Goal: Information Seeking & Learning: Check status

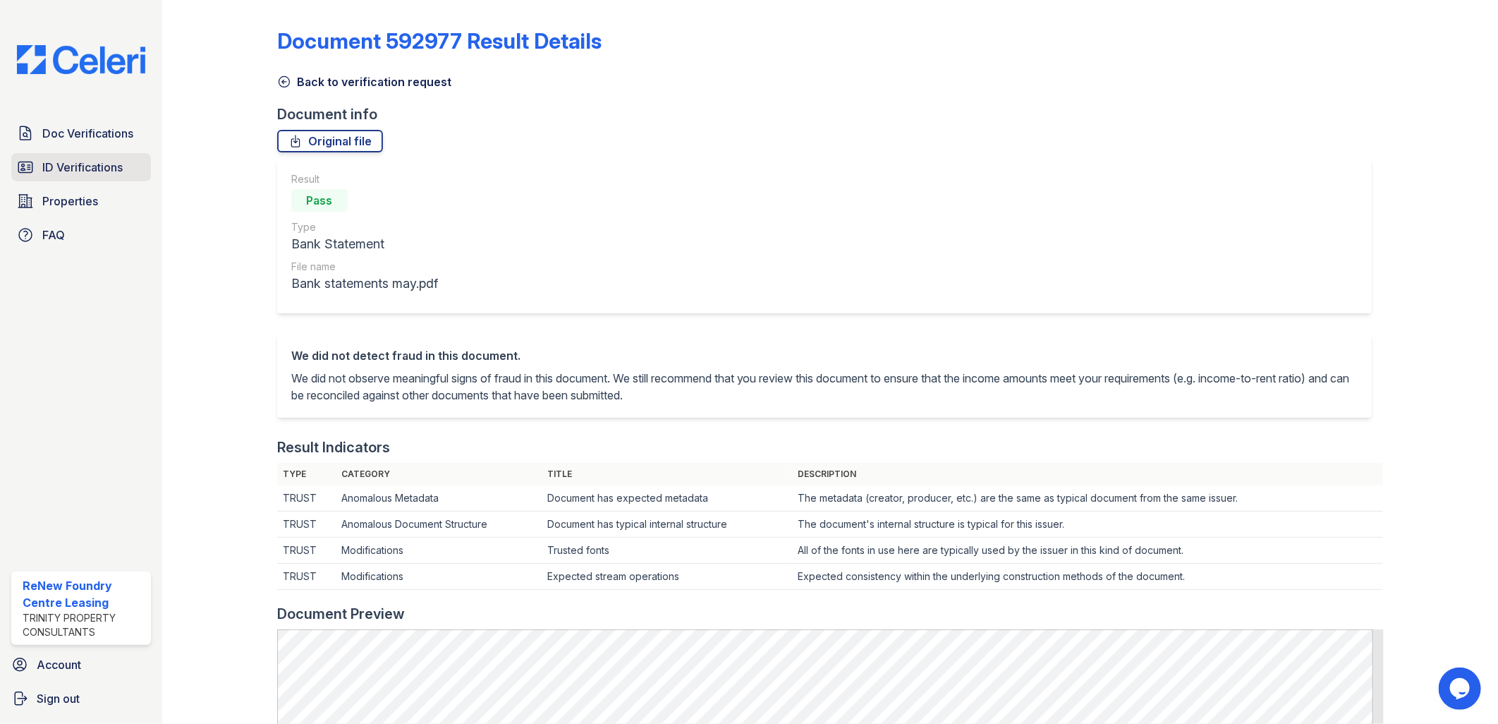
click at [95, 159] on span "ID Verifications" at bounding box center [82, 167] width 80 height 17
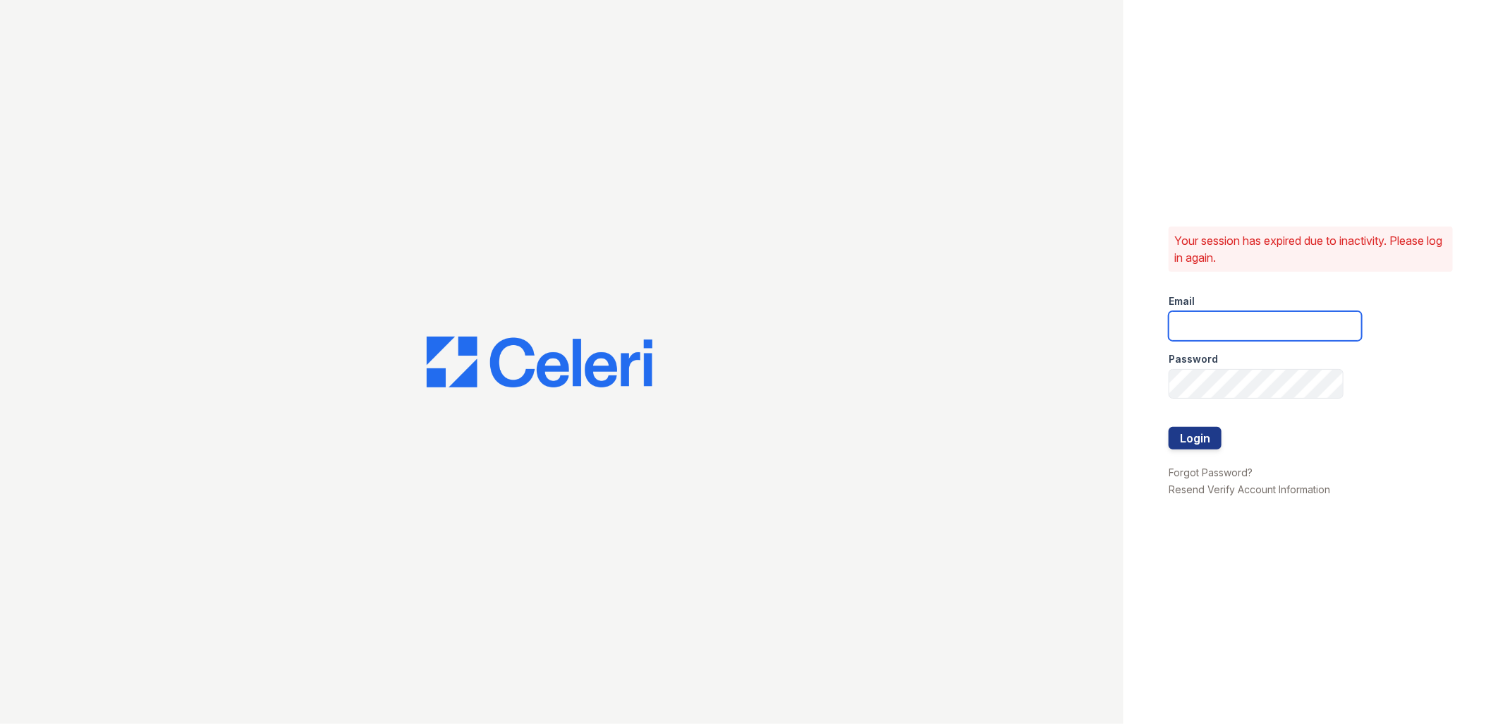
type input "[EMAIL_ADDRESS][DOMAIN_NAME]"
click at [1199, 435] on button "Login" at bounding box center [1195, 438] width 53 height 23
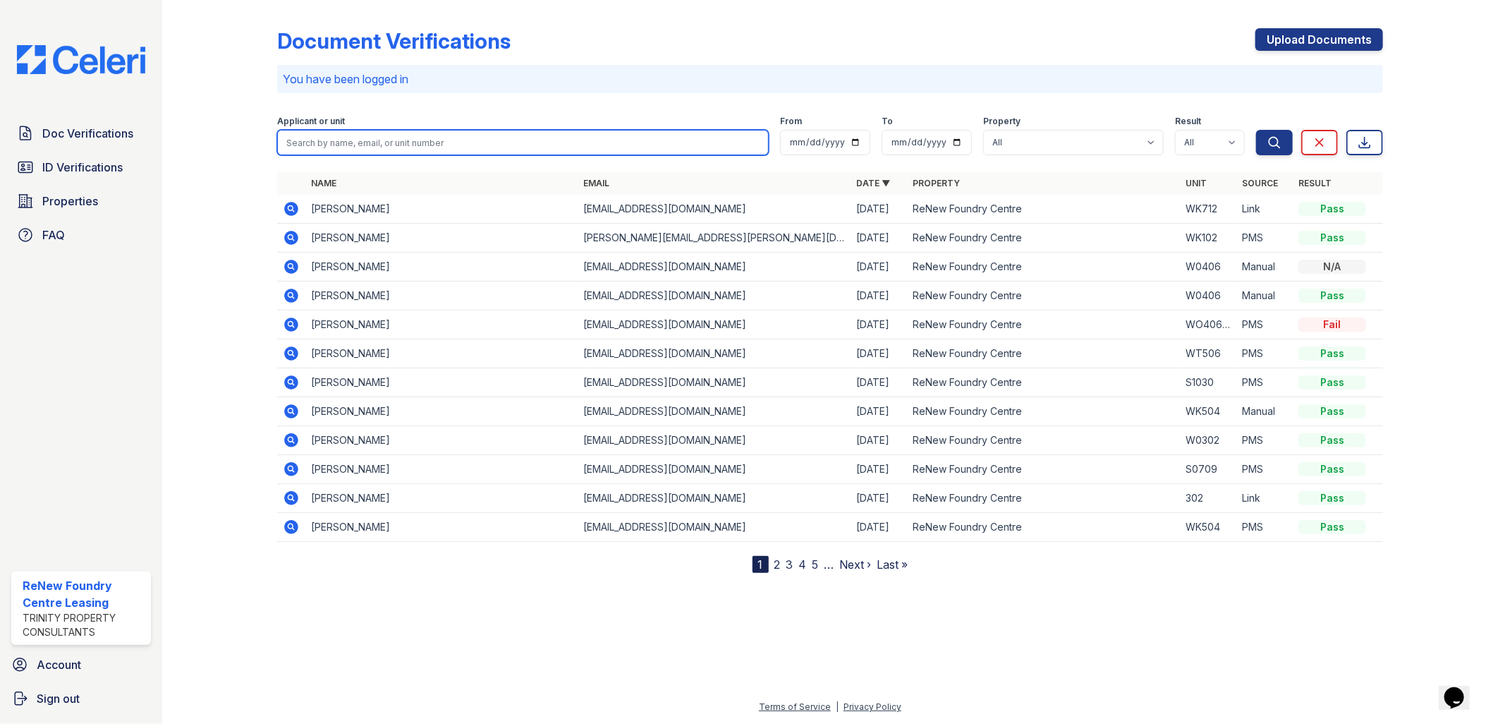
click at [327, 141] on input "search" at bounding box center [523, 142] width 492 height 25
type input "green"
click at [1256, 130] on button "Search" at bounding box center [1274, 142] width 37 height 25
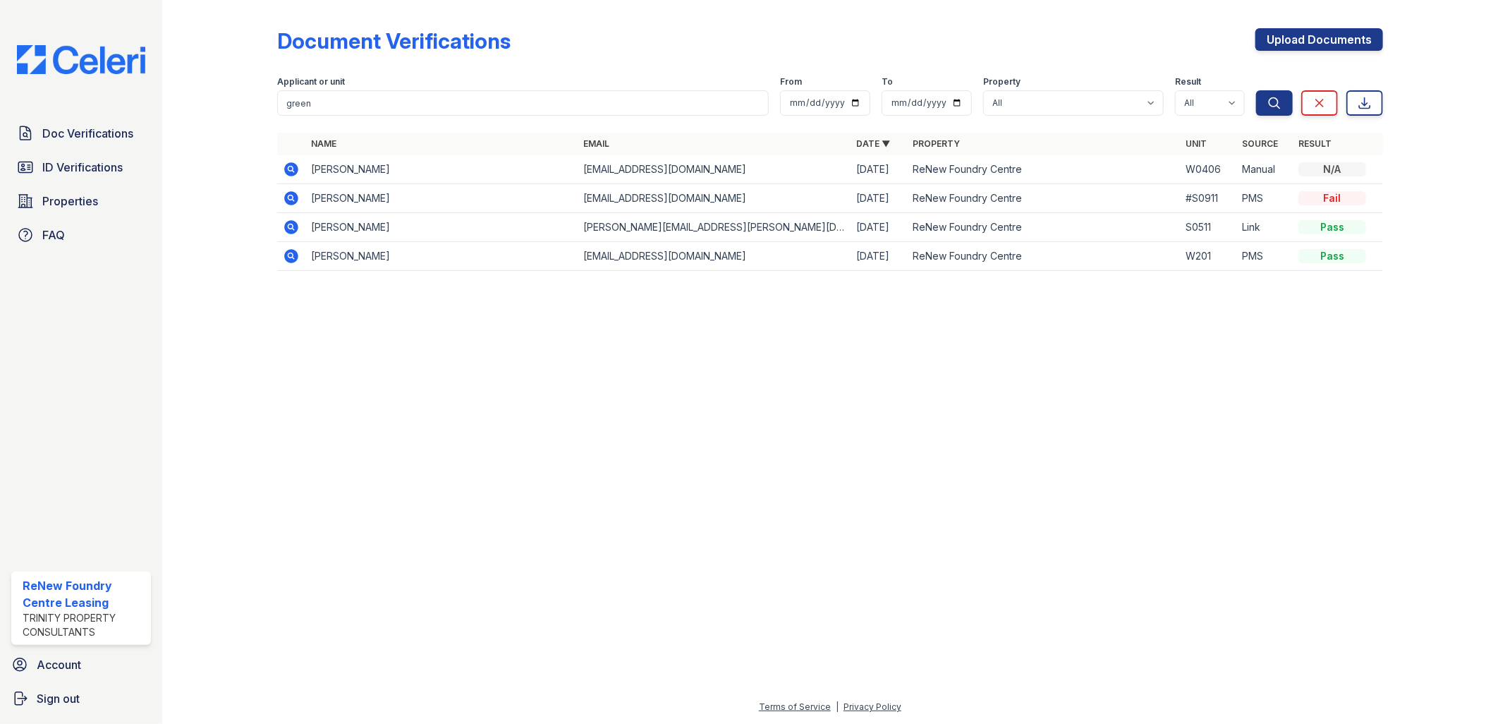
click at [294, 161] on icon at bounding box center [291, 169] width 17 height 17
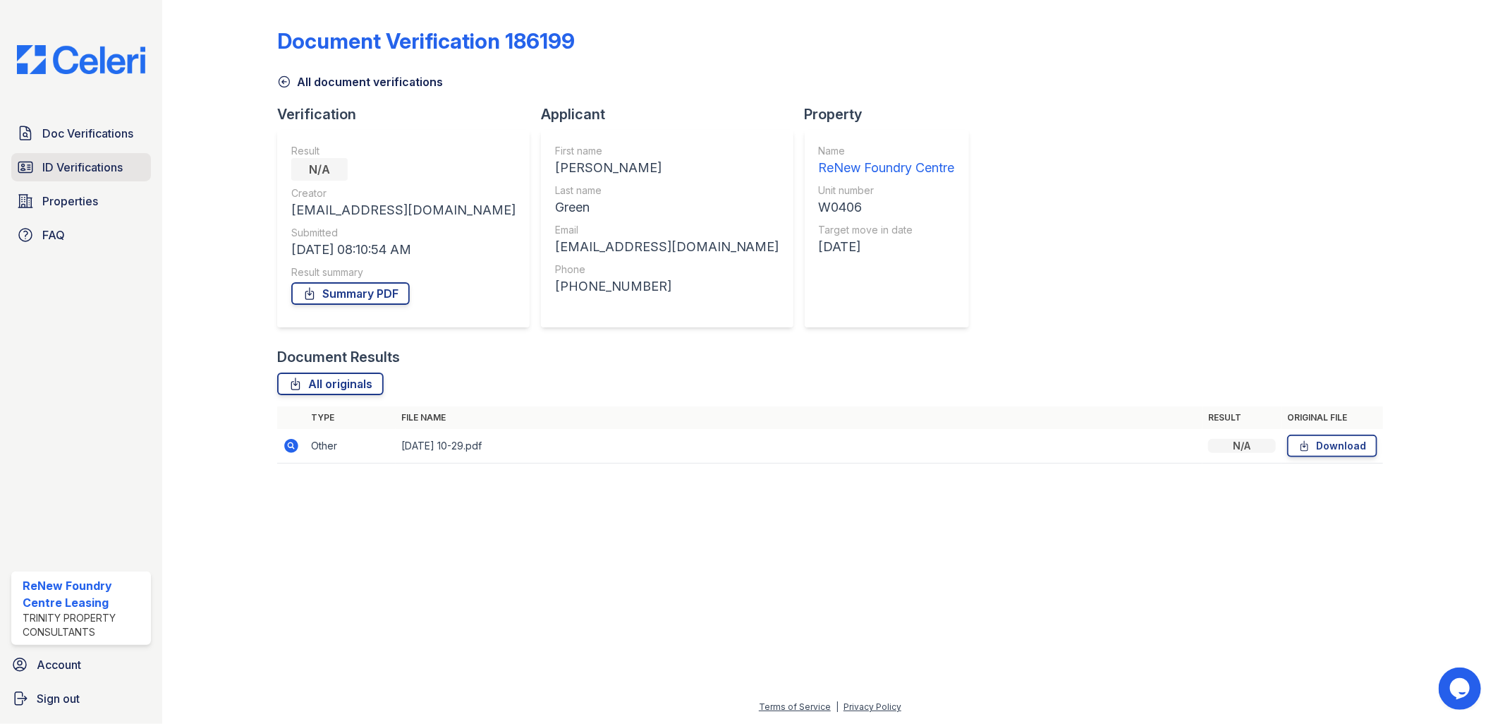
click at [85, 161] on span "ID Verifications" at bounding box center [82, 167] width 80 height 17
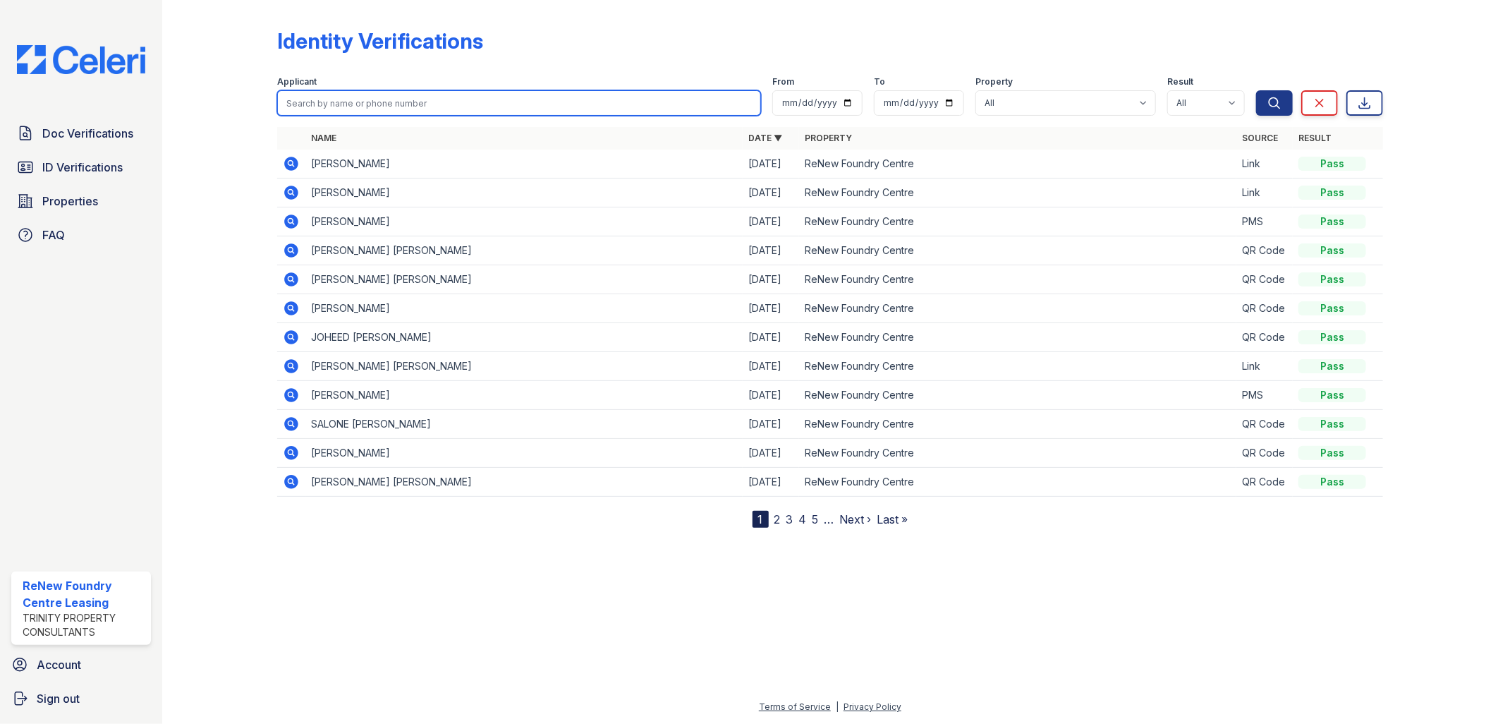
click at [307, 102] on input "search" at bounding box center [519, 102] width 484 height 25
type input "green"
click at [1256, 90] on button "Search" at bounding box center [1274, 102] width 37 height 25
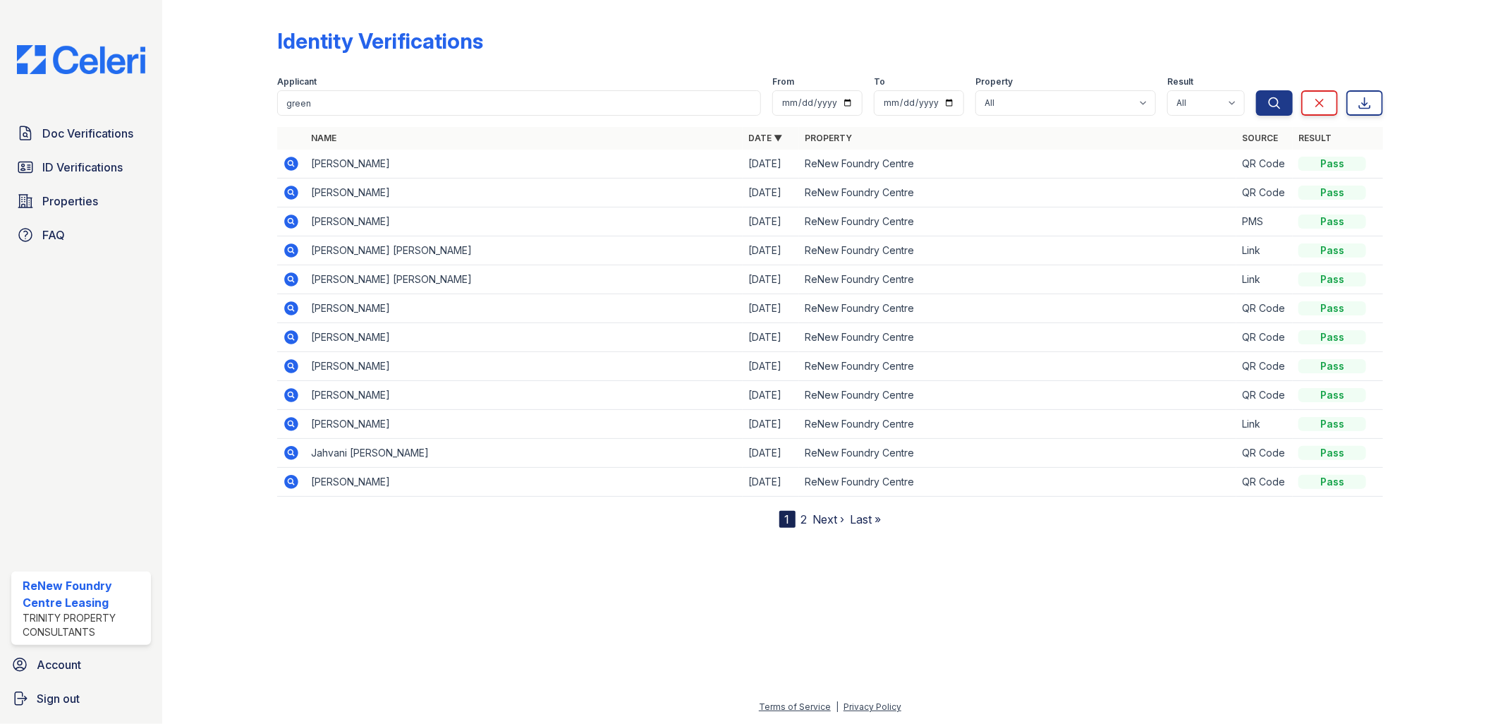
click at [298, 162] on icon at bounding box center [291, 163] width 17 height 17
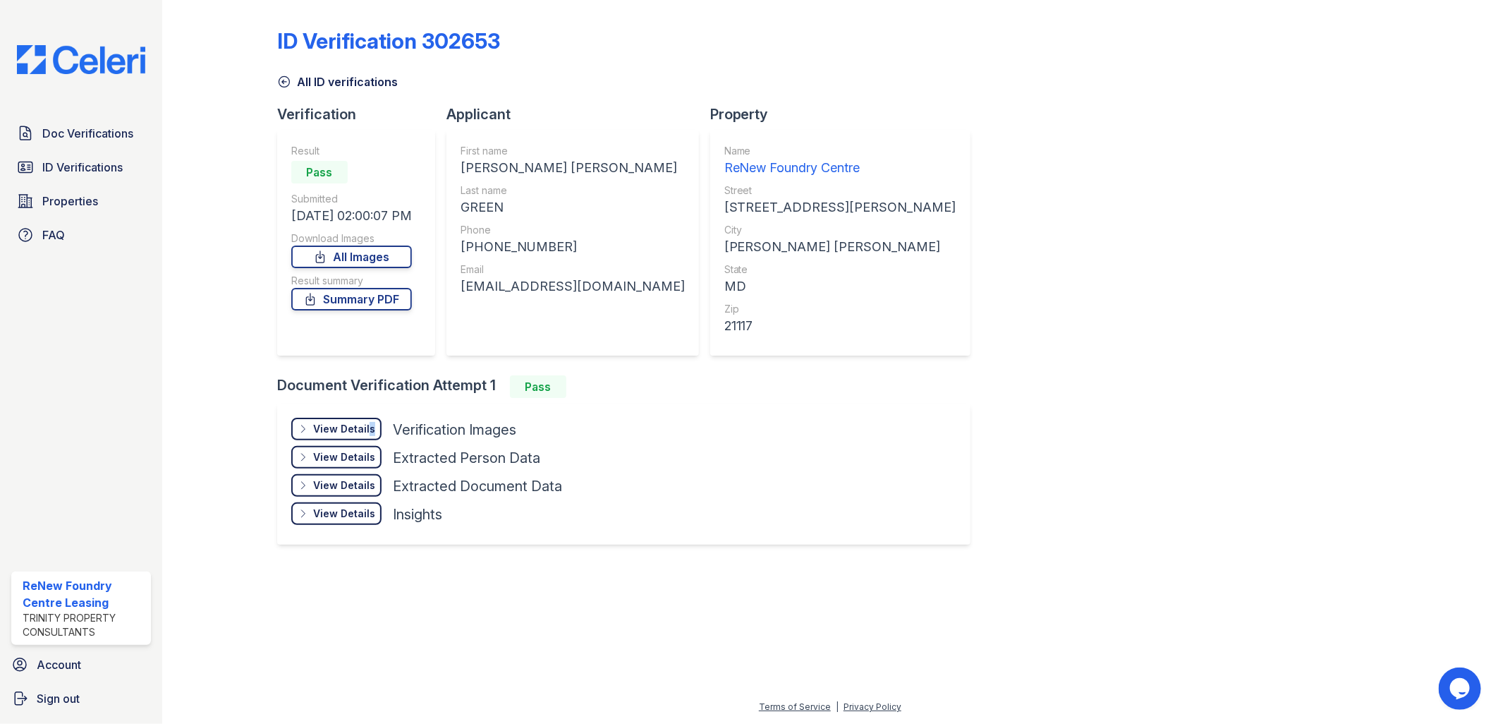
click at [367, 425] on div "View Details" at bounding box center [344, 429] width 62 height 14
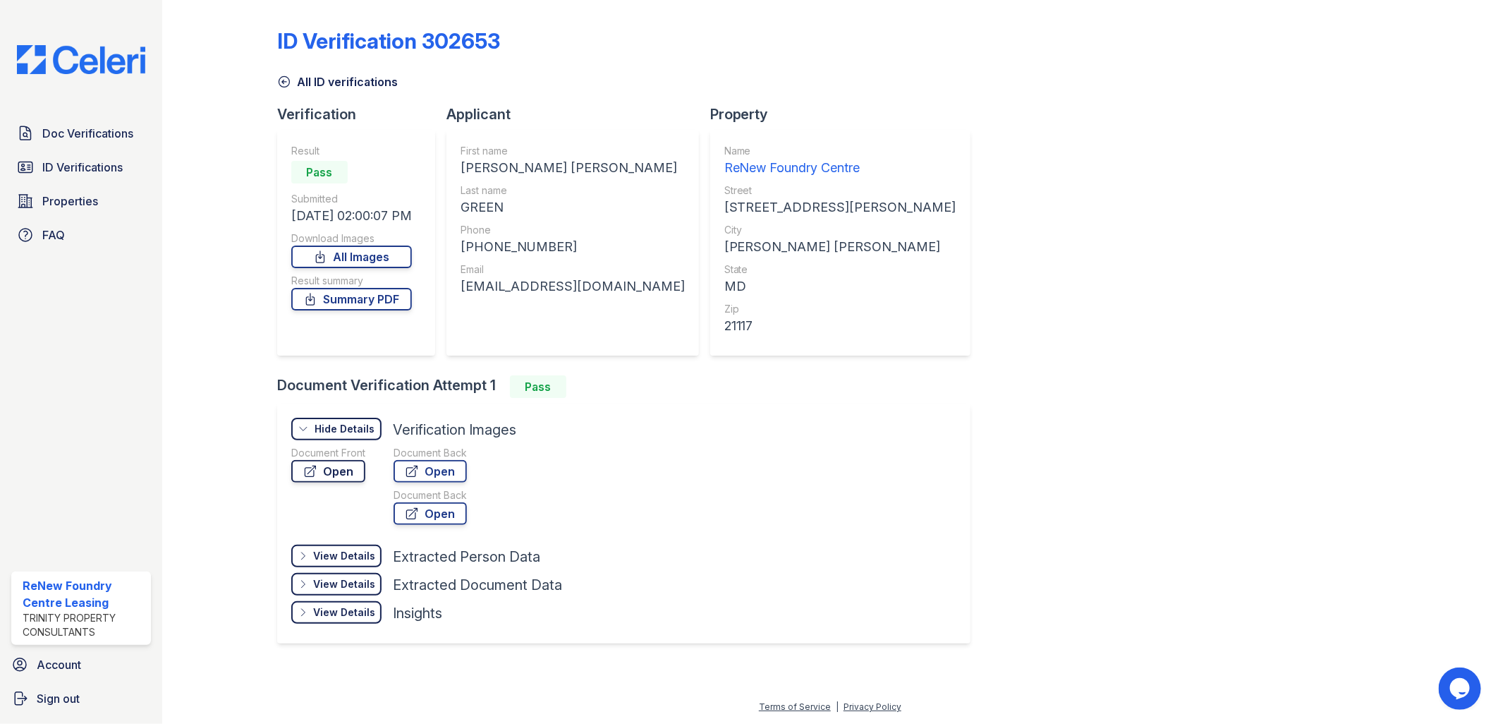
click at [329, 461] on link "Open" at bounding box center [328, 471] width 74 height 23
